Goal: Transaction & Acquisition: Book appointment/travel/reservation

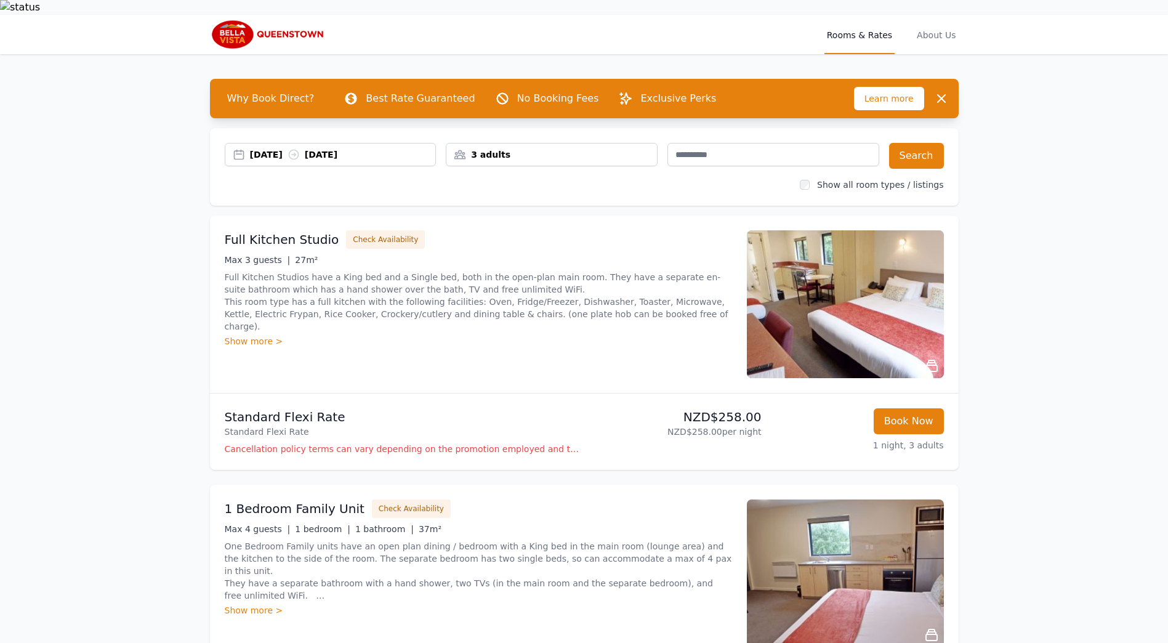
click at [383, 148] on div "[DATE] [DATE]" at bounding box center [343, 154] width 186 height 12
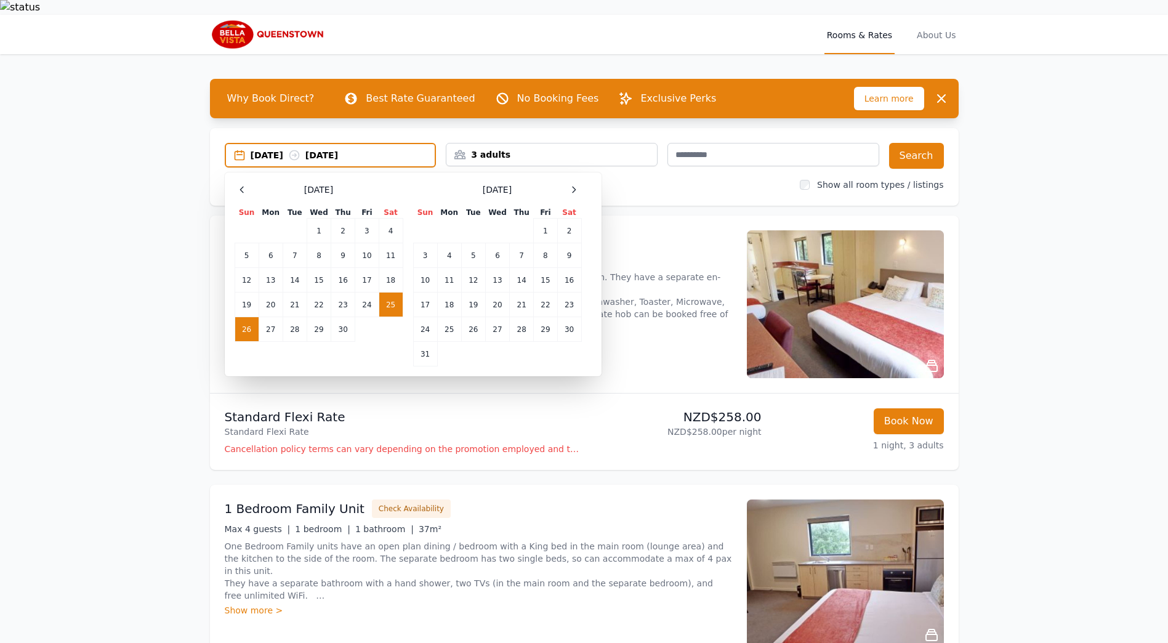
click at [385, 293] on td "25" at bounding box center [391, 305] width 24 height 25
click at [266, 317] on td "27" at bounding box center [271, 329] width 24 height 25
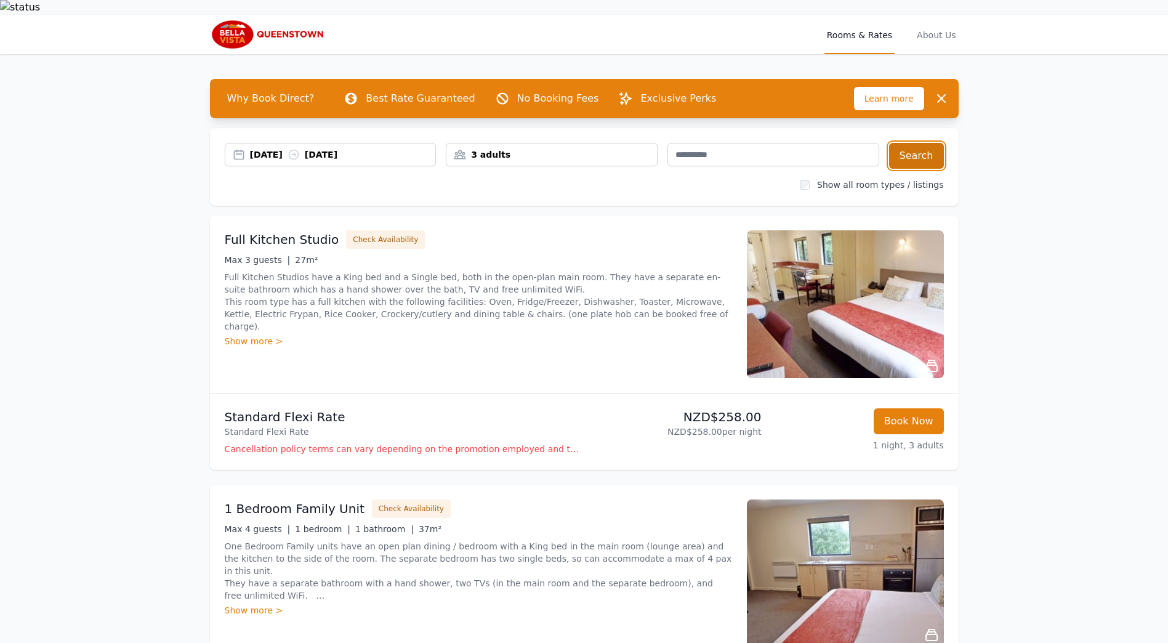
click at [924, 145] on button "Search" at bounding box center [916, 156] width 55 height 26
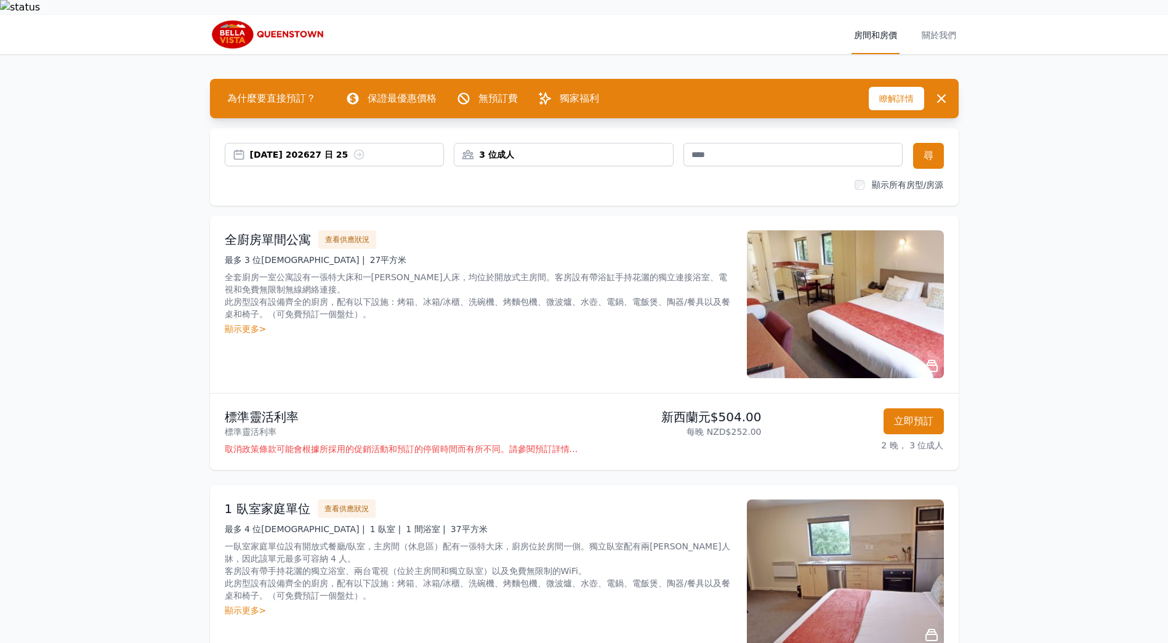
click at [233, 323] on div "顯示更多>" at bounding box center [478, 329] width 507 height 12
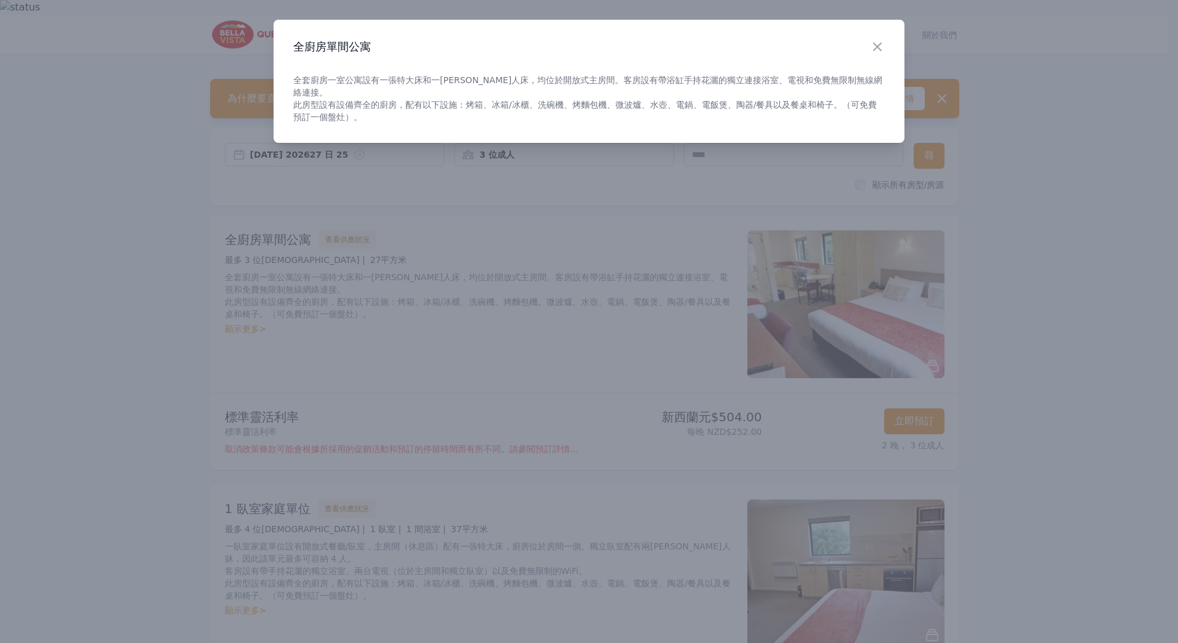
click at [187, 329] on div at bounding box center [589, 321] width 1178 height 643
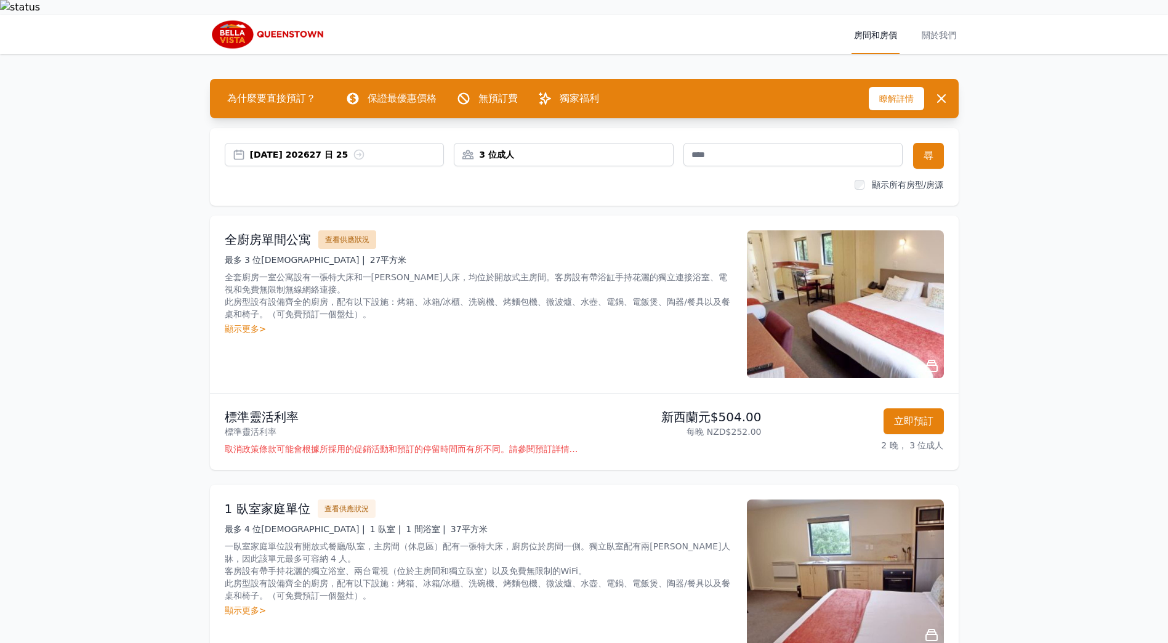
click at [344, 230] on button "查看供應狀況" at bounding box center [347, 239] width 58 height 18
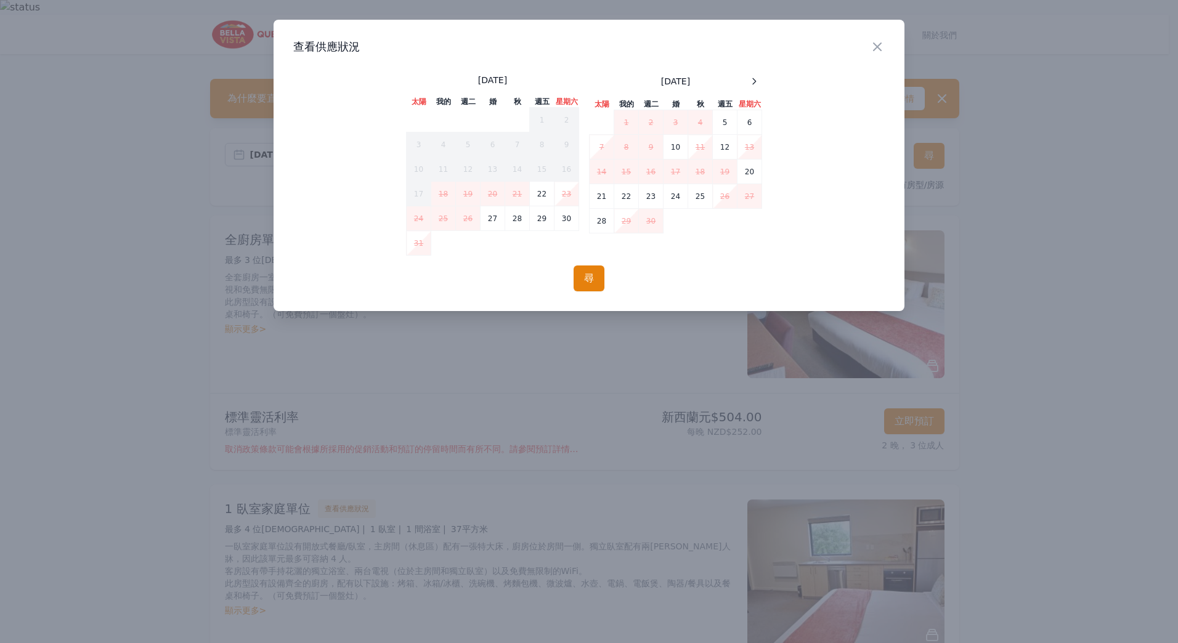
click at [190, 273] on div at bounding box center [589, 321] width 1178 height 643
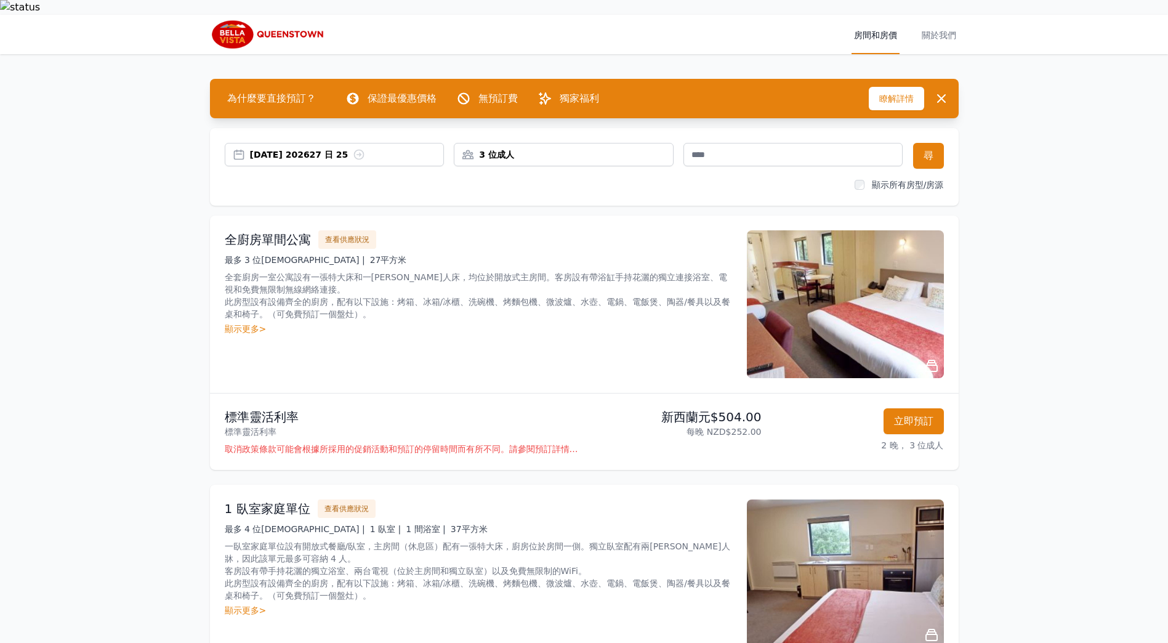
click at [249, 323] on div "顯示更多>" at bounding box center [478, 329] width 507 height 12
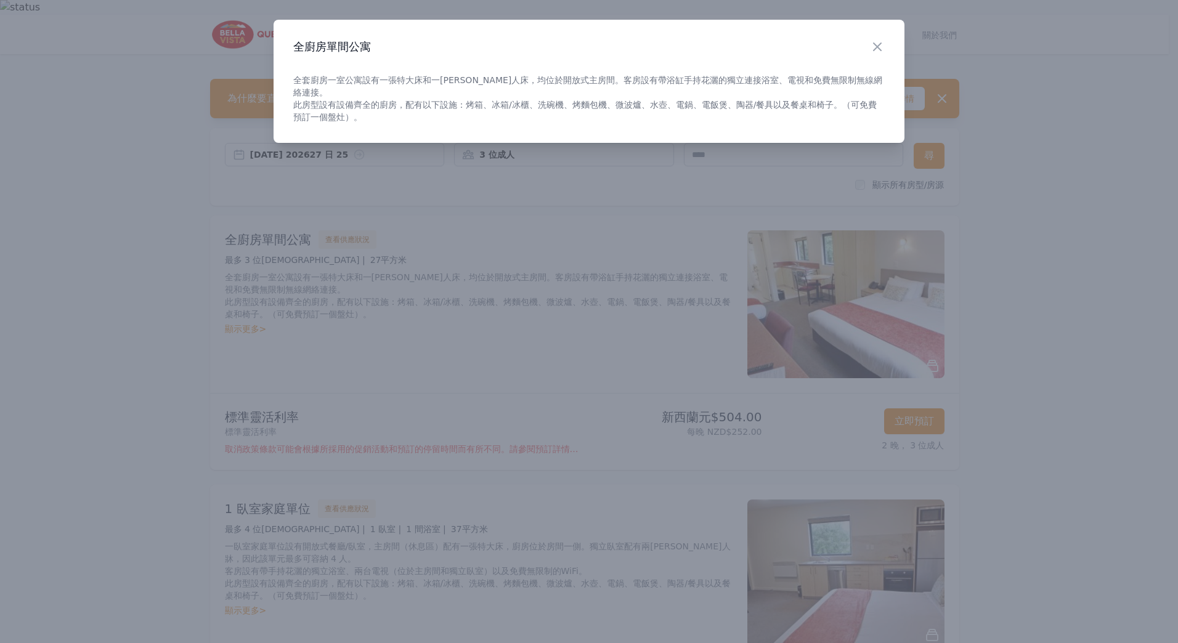
click at [164, 302] on div at bounding box center [589, 321] width 1178 height 643
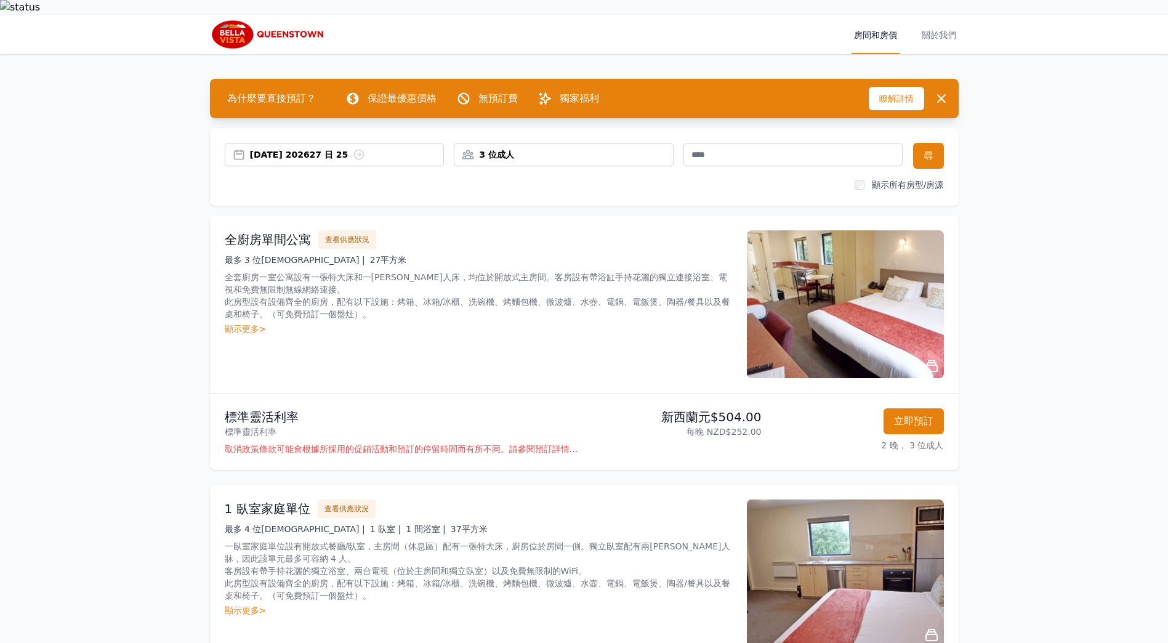
click at [864, 292] on img at bounding box center [845, 304] width 197 height 148
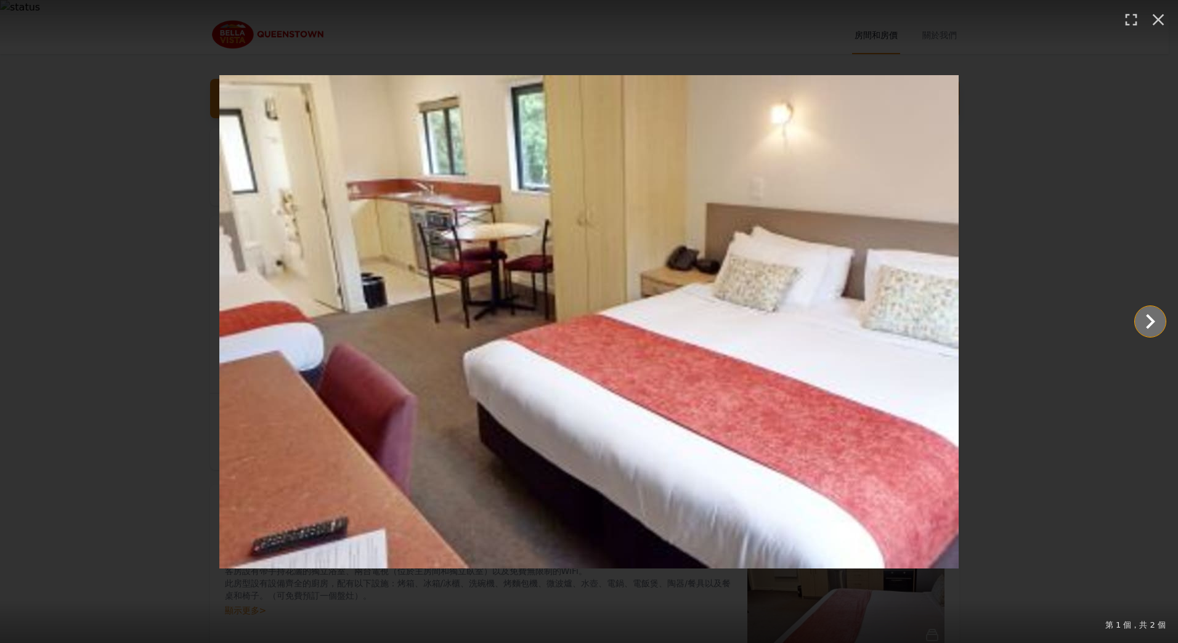
click at [1142, 321] on icon "顯示幻燈片 2，共 2 張" at bounding box center [1150, 322] width 30 height 30
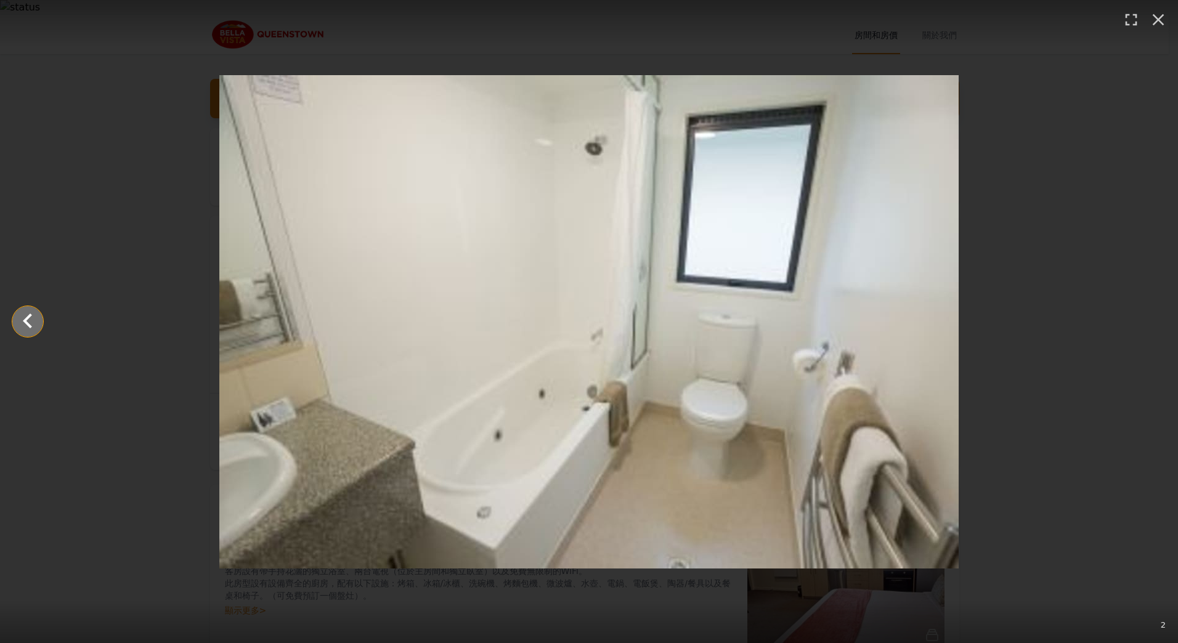
click at [34, 318] on icon "顯示幻燈片 1，共 2 張" at bounding box center [28, 322] width 30 height 30
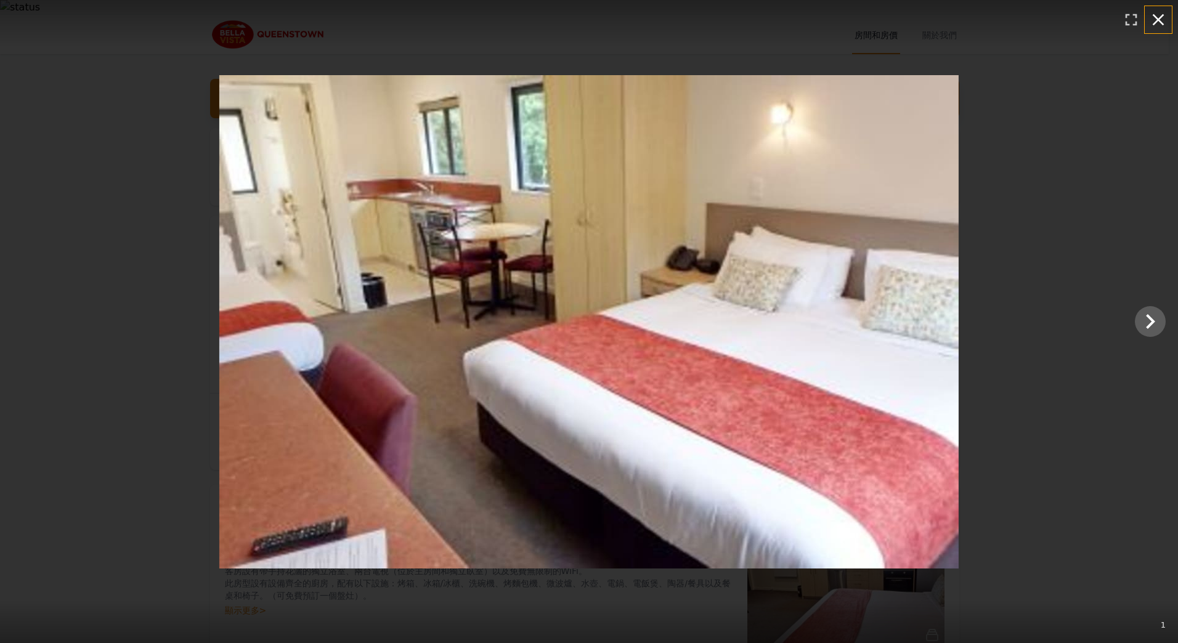
click at [1151, 17] on icon "button" at bounding box center [1158, 20] width 20 height 20
